Goal: Complete application form: Complete application form

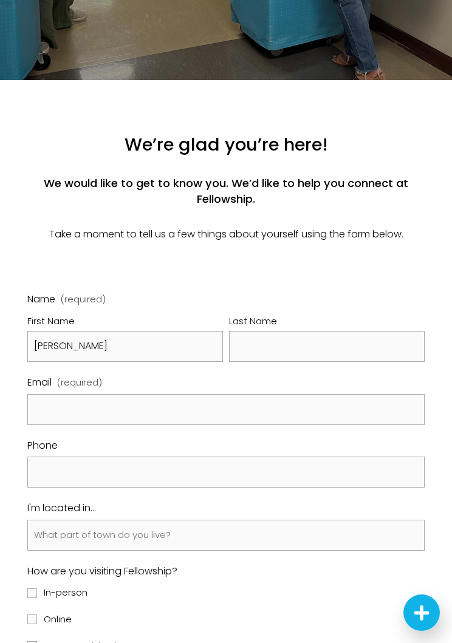
type input "Isabelle"
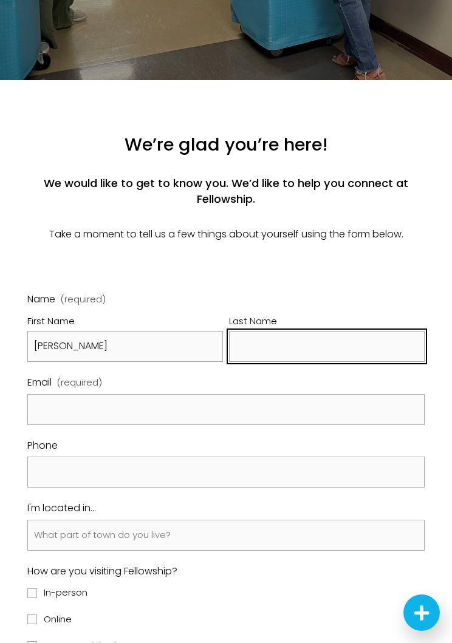
click at [318, 355] on input "Last Name" at bounding box center [327, 346] width 196 height 31
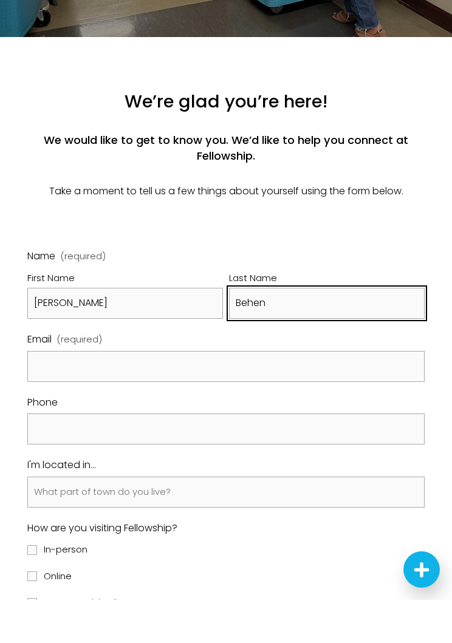
type input "Behen"
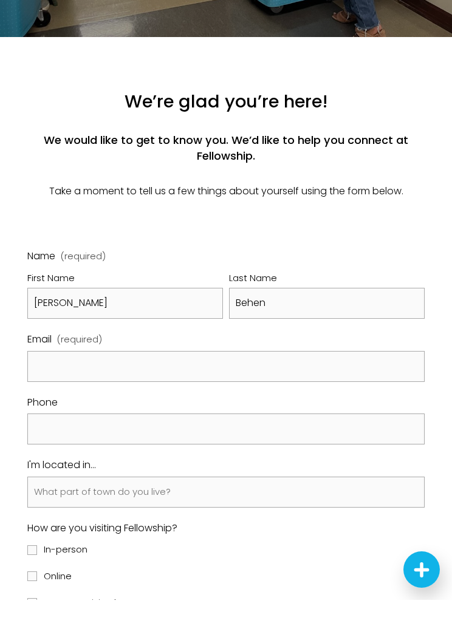
click at [44, 394] on input "Email (required)" at bounding box center [226, 409] width 398 height 31
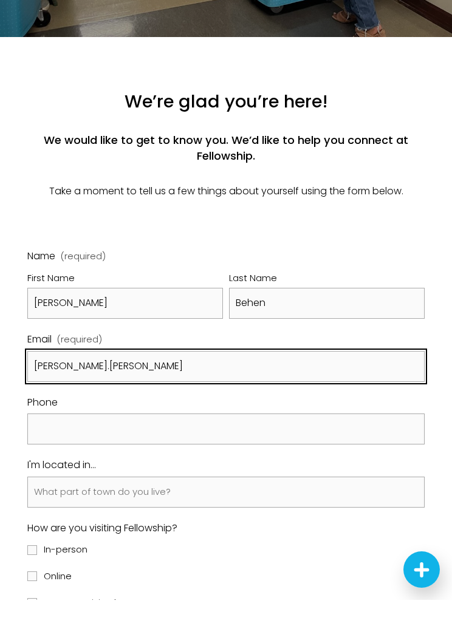
click at [124, 394] on input "isabelle.behen" at bounding box center [226, 409] width 398 height 31
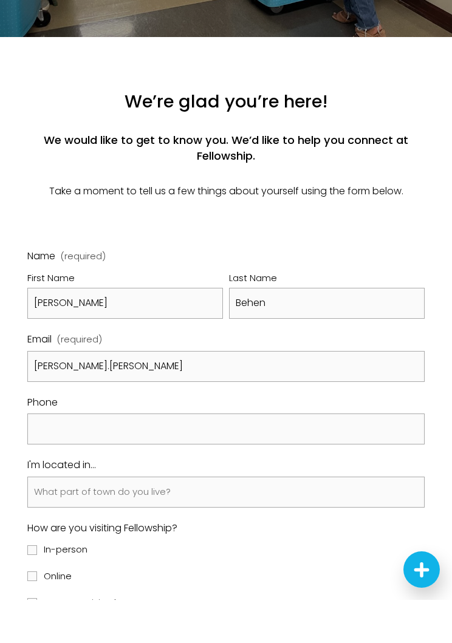
scroll to position [388, 0]
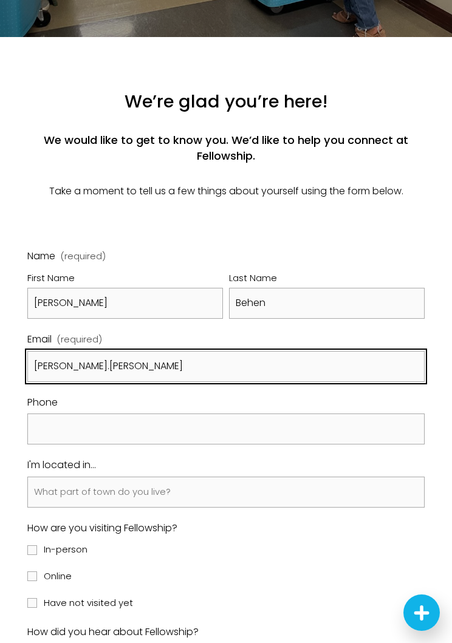
click at [320, 372] on input "isabelle.behen" at bounding box center [226, 366] width 398 height 31
click at [129, 375] on input "isabelle.behen" at bounding box center [226, 366] width 398 height 31
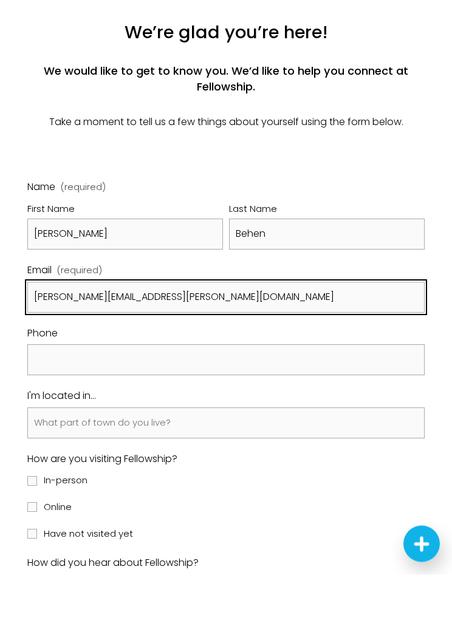
type input "isabelle.behen@gmail.com"
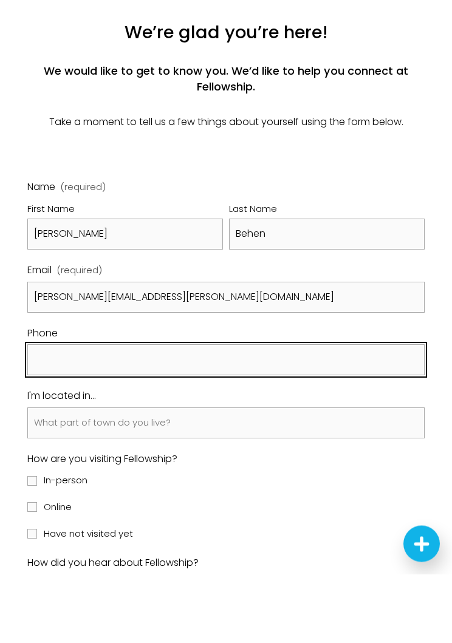
click at [53, 414] on input "text" at bounding box center [226, 429] width 398 height 31
type input "(585) 735-7076"
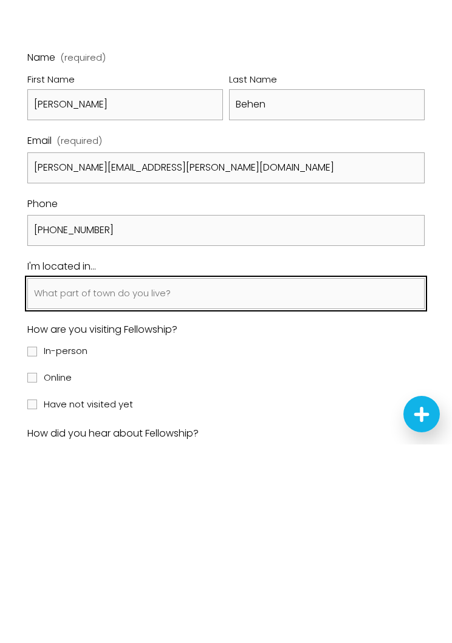
click at [47, 477] on input "I'm located in..." at bounding box center [226, 492] width 398 height 31
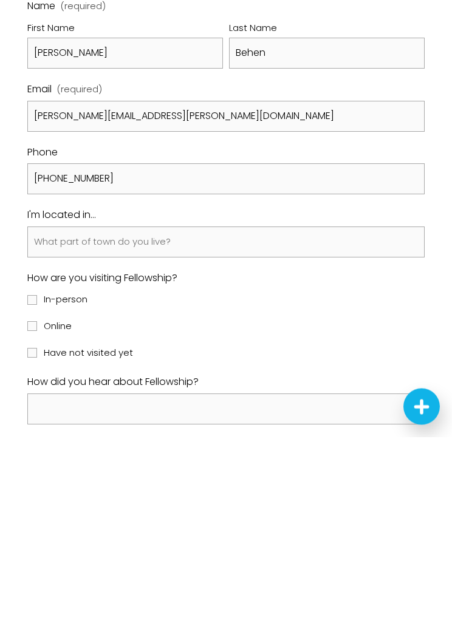
click at [28, 498] on label "In-person" at bounding box center [58, 506] width 63 height 16
click at [28, 502] on input "In-person" at bounding box center [32, 507] width 10 height 10
checkbox input "true"
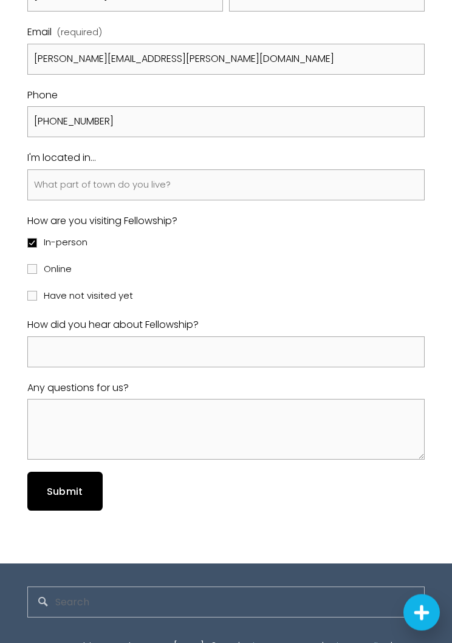
scroll to position [693, 0]
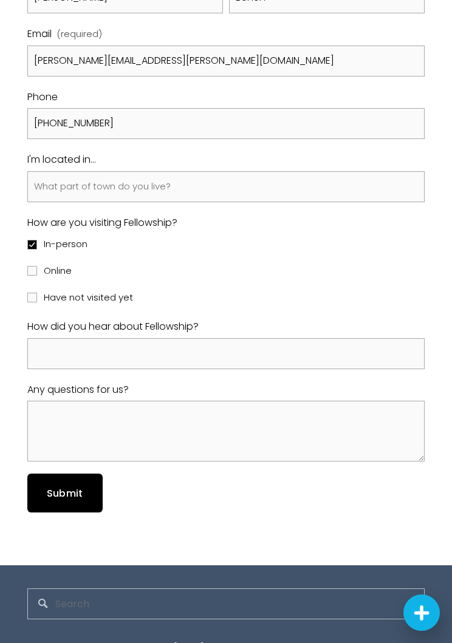
click at [50, 499] on span "Submit" at bounding box center [65, 494] width 36 height 14
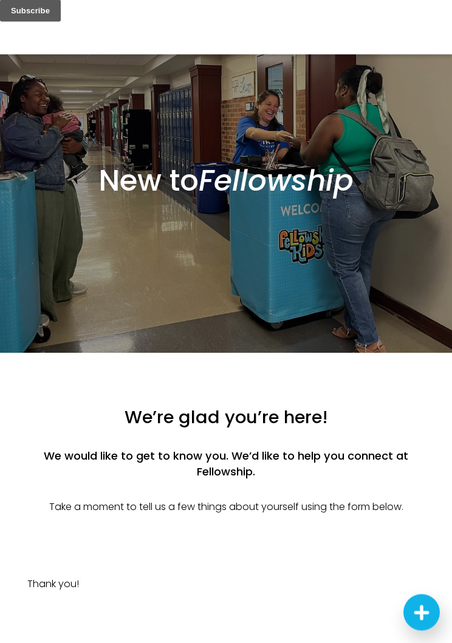
scroll to position [0, 0]
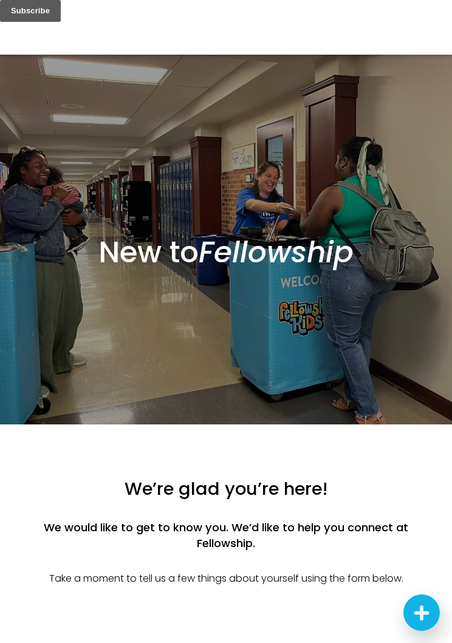
click at [419, 608] on icon "Next Steps Launcher" at bounding box center [421, 613] width 15 height 15
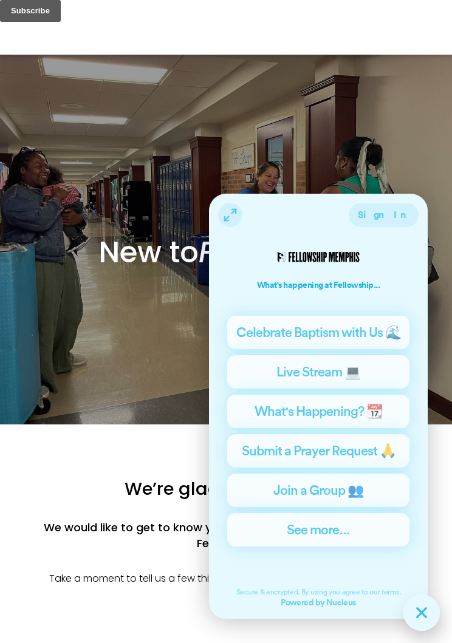
click at [74, 495] on h3 "We’re glad you’re here!" at bounding box center [226, 489] width 398 height 24
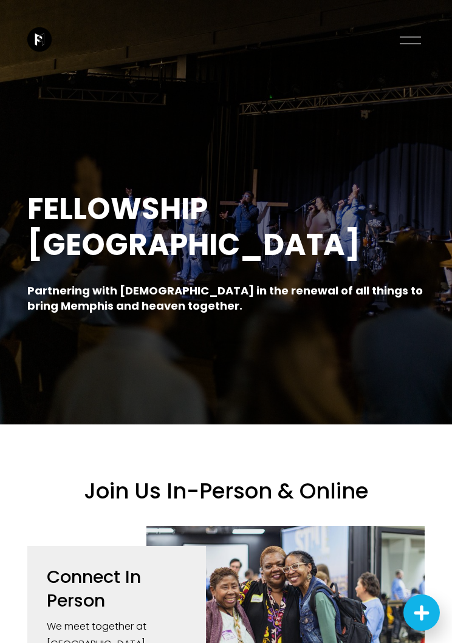
click at [405, 42] on div at bounding box center [410, 40] width 21 height 21
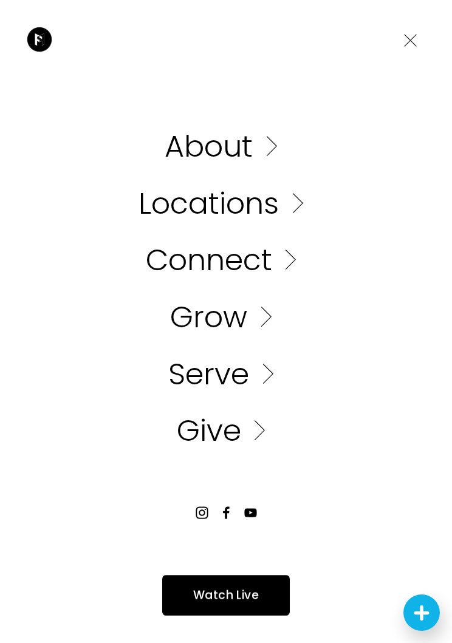
click at [279, 261] on link "Folder: Connect" at bounding box center [226, 260] width 160 height 30
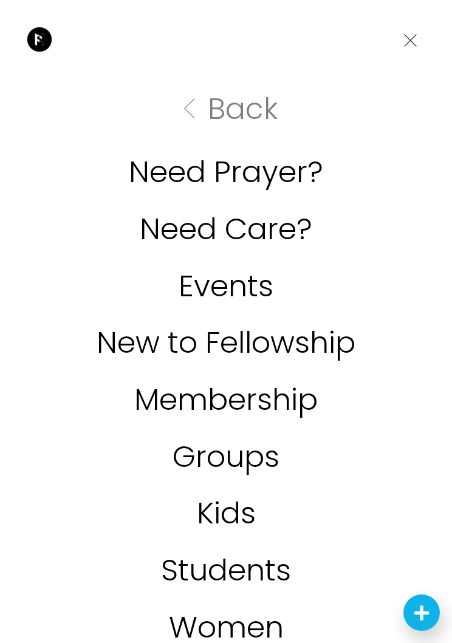
click at [290, 346] on link "New to Fellowship" at bounding box center [226, 343] width 259 height 30
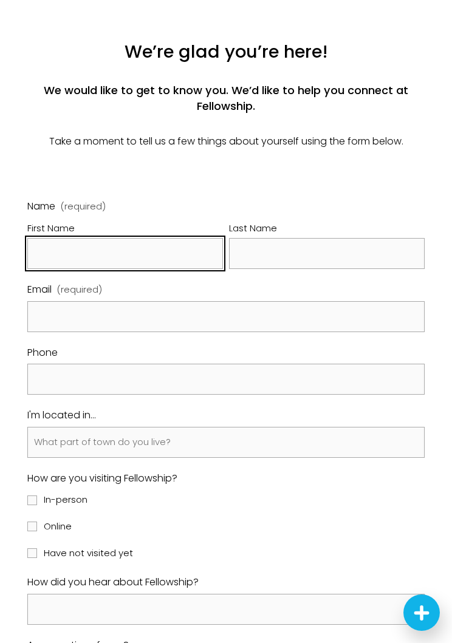
click at [96, 269] on input "First Name" at bounding box center [125, 253] width 196 height 31
type input "Adrienne"
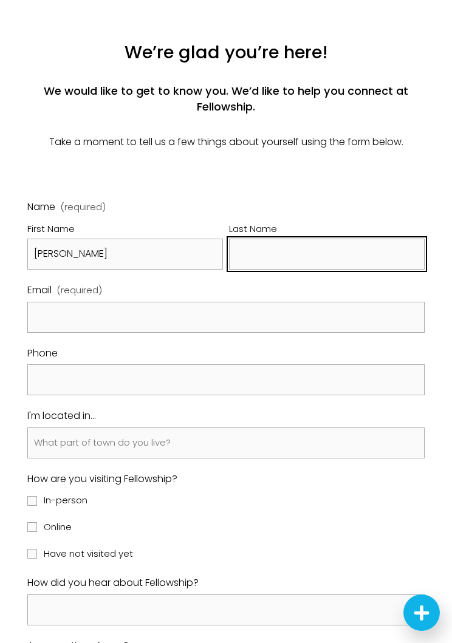
click at [293, 258] on input "Last Name" at bounding box center [327, 254] width 196 height 31
type input "Graham"
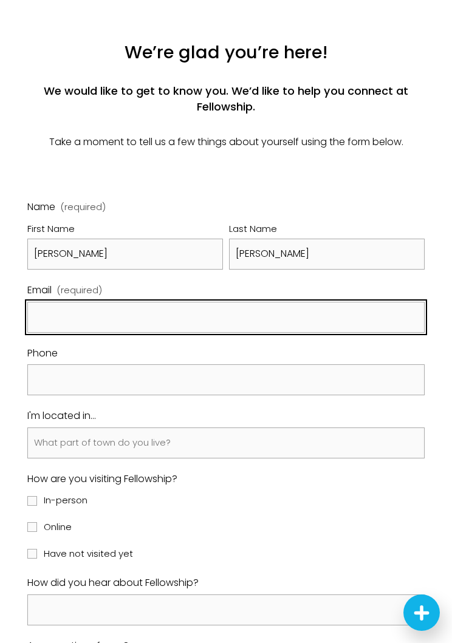
click at [98, 324] on input "Email (required)" at bounding box center [226, 317] width 398 height 31
type input "adriennegraham86@gmail-com"
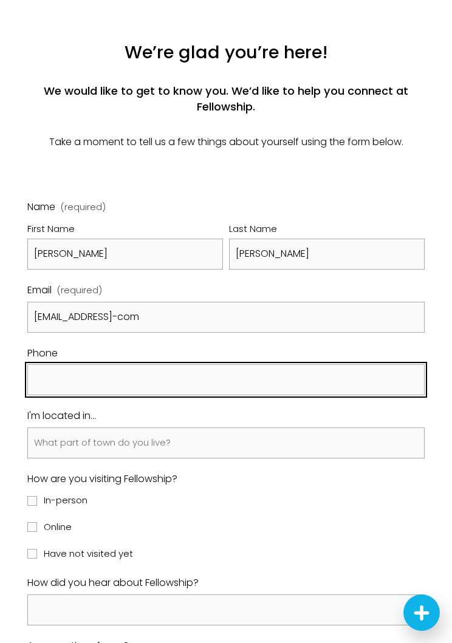
click at [122, 380] on input "text" at bounding box center [226, 379] width 398 height 31
type input "(901) 262-3468"
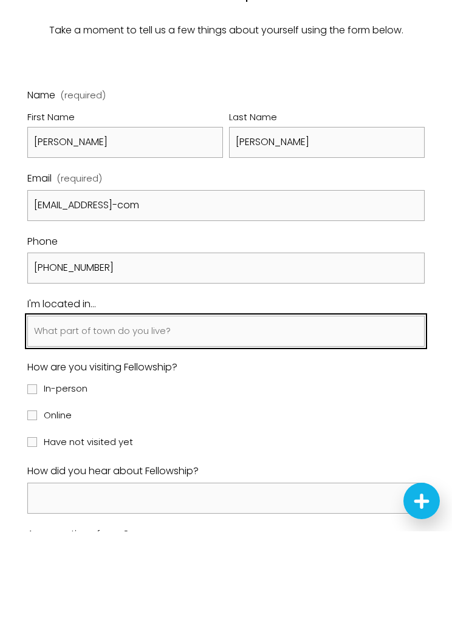
click at [169, 428] on input "I'm located in..." at bounding box center [226, 443] width 398 height 31
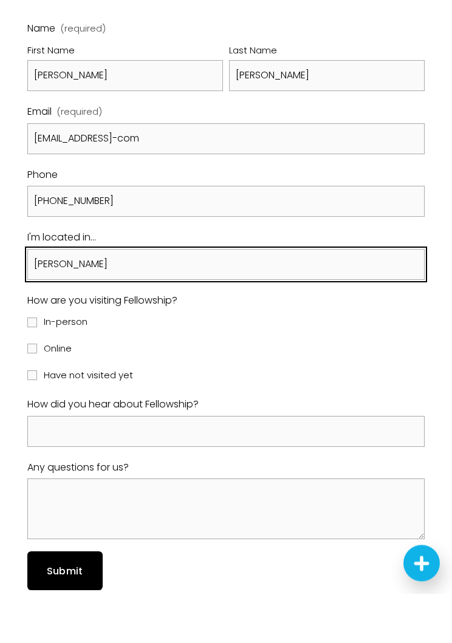
scroll to position [0, 0]
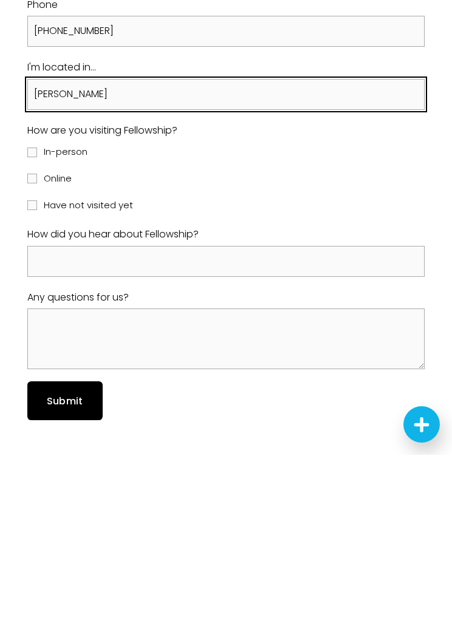
type input "Bartlett"
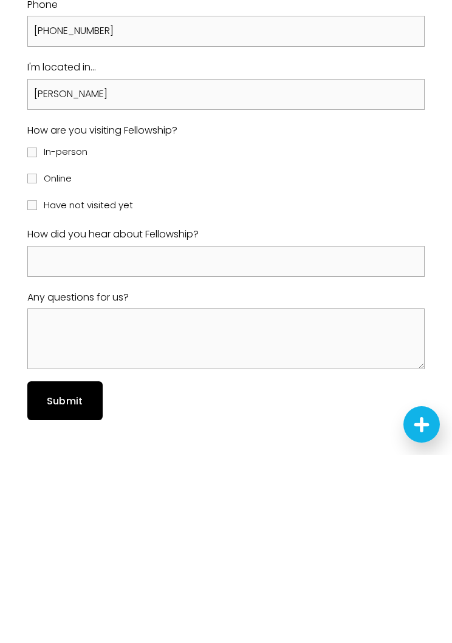
click at [29, 336] on input "In-person" at bounding box center [32, 341] width 10 height 10
checkbox input "true"
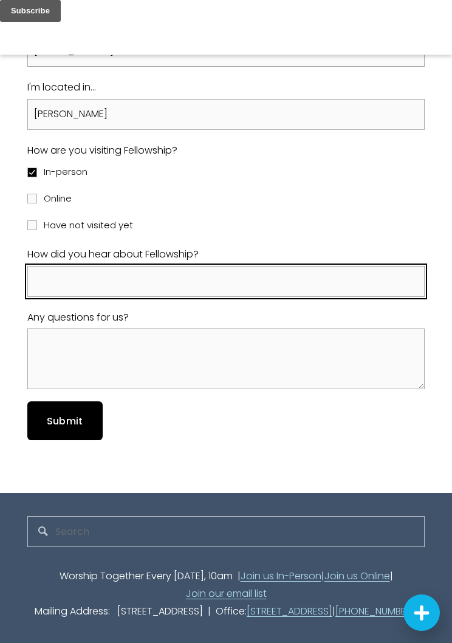
click at [162, 278] on input "How did you hear about Fellowship?" at bounding box center [226, 281] width 398 height 31
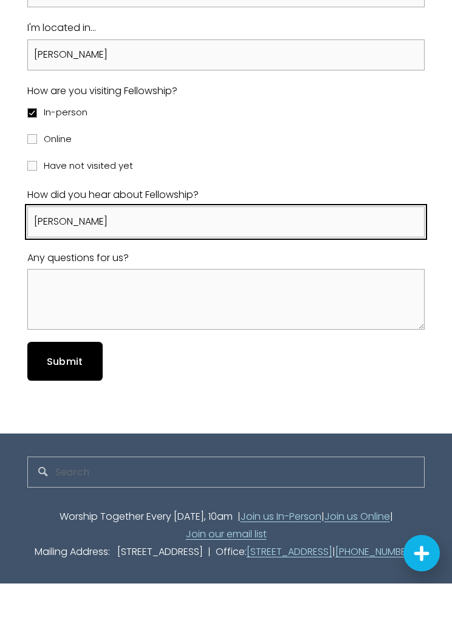
type input "Carolyn s"
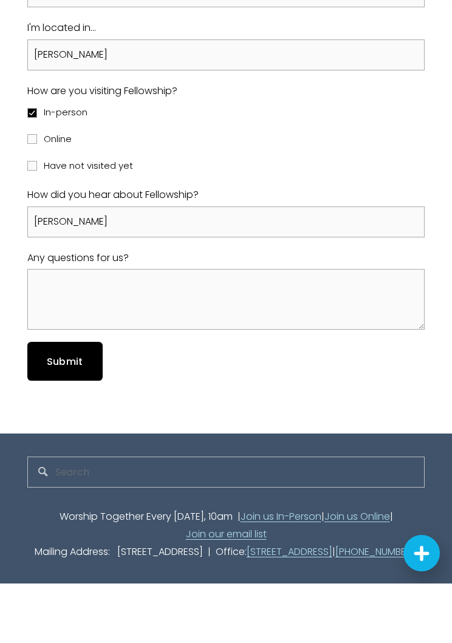
click at [74, 401] on button "Submit Submit" at bounding box center [64, 420] width 75 height 38
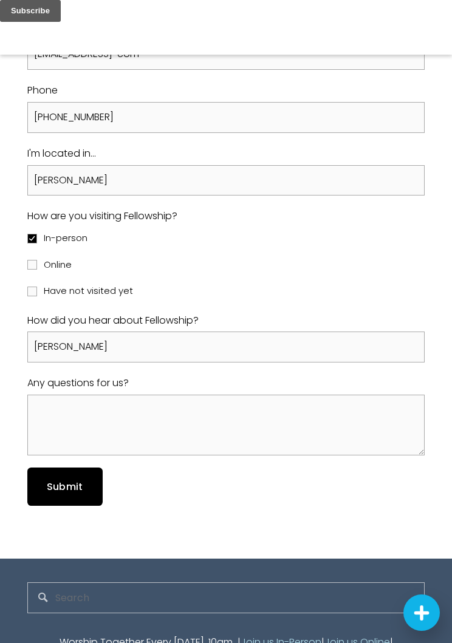
click at [88, 479] on button "Submit Submit" at bounding box center [64, 487] width 75 height 38
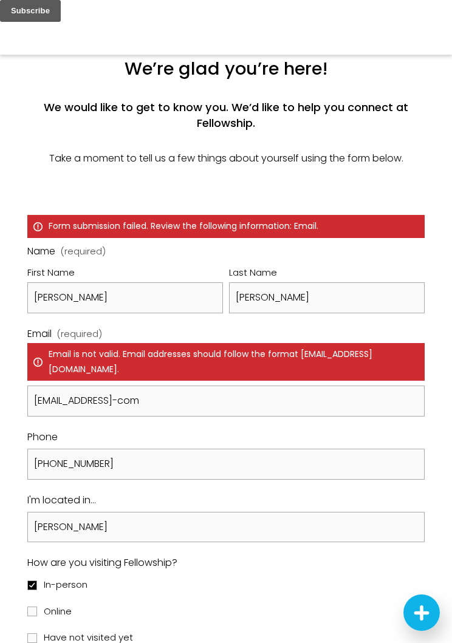
scroll to position [330, 0]
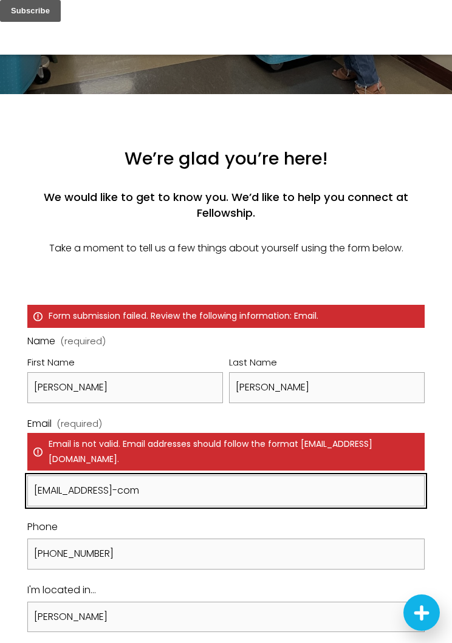
click at [168, 487] on input "adriennegraham86@gmail-com" at bounding box center [226, 491] width 398 height 31
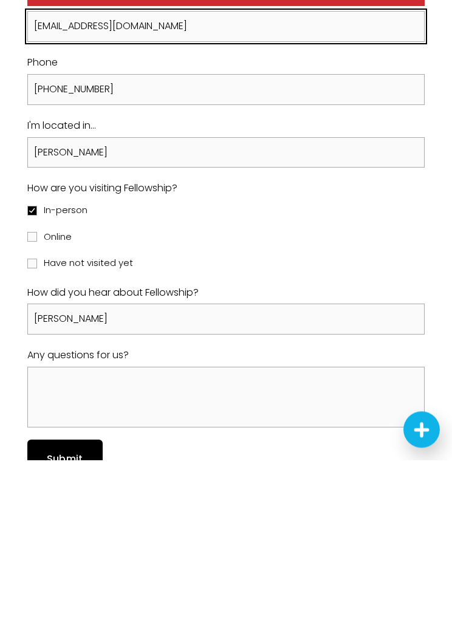
scroll to position [678, 0]
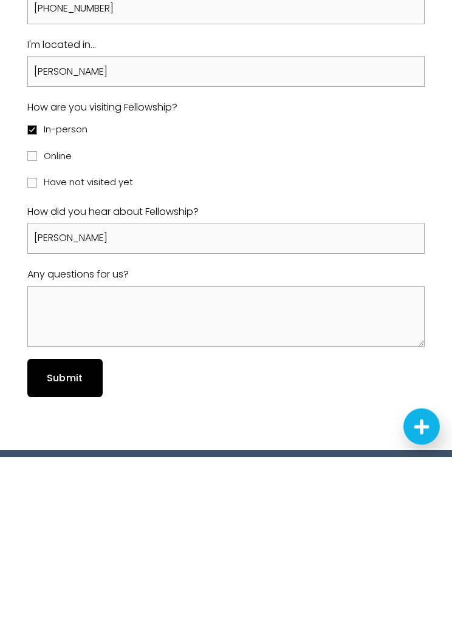
type input "adriennegraham86@gmail.com"
click at [82, 558] on span "Submit" at bounding box center [65, 565] width 36 height 14
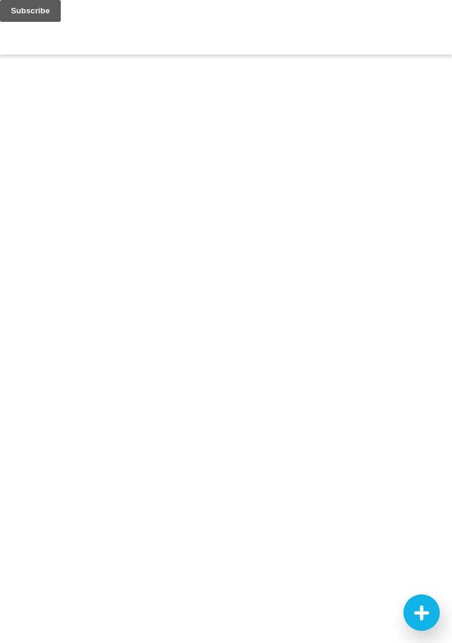
scroll to position [342, 0]
